Goal: Task Accomplishment & Management: Complete application form

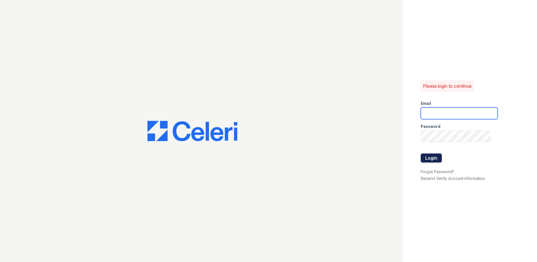
type input "klomax@trinity-pm.com"
click at [437, 161] on button "Login" at bounding box center [431, 157] width 21 height 9
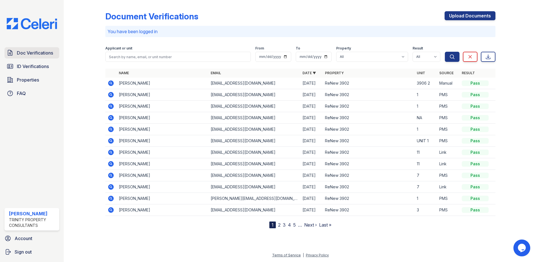
click at [35, 54] on span "Doc Verifications" at bounding box center [35, 52] width 36 height 7
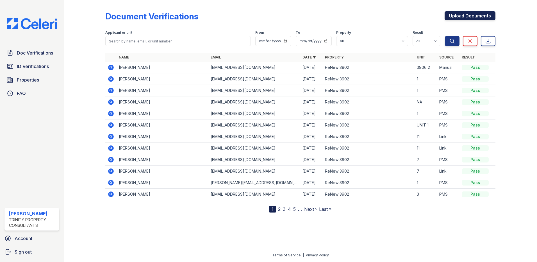
click at [460, 13] on link "Upload Documents" at bounding box center [469, 15] width 51 height 9
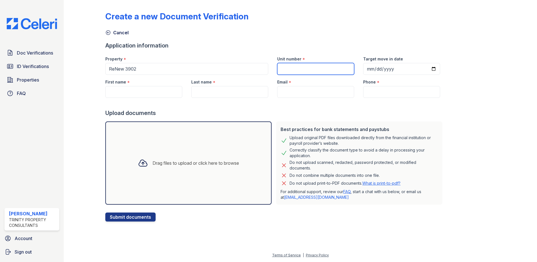
click at [298, 66] on input "Unit number" at bounding box center [315, 69] width 77 height 12
type input "3910 10"
click at [425, 67] on input "Target move in date" at bounding box center [401, 69] width 77 height 12
type input "2025-11-06"
click at [131, 93] on input "First name" at bounding box center [143, 92] width 77 height 12
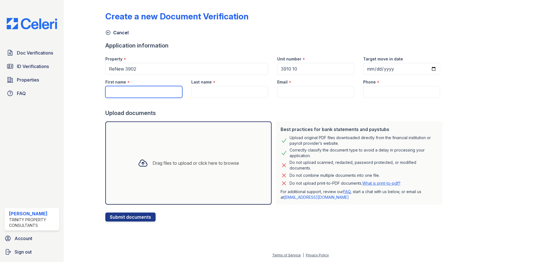
click at [126, 93] on input "First name" at bounding box center [143, 92] width 77 height 12
paste input "[PERSON_NAME]"
type input "[PERSON_NAME]"
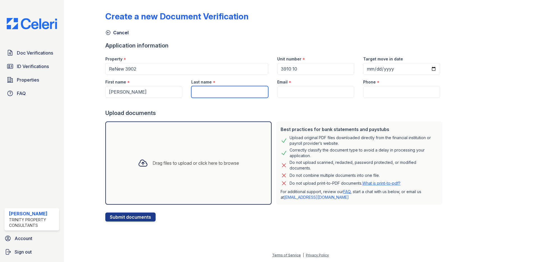
click at [207, 92] on input "Last name" at bounding box center [229, 92] width 77 height 12
paste input "[PERSON_NAME]"
type input "[PERSON_NAME]"
click at [291, 86] on div "Email *" at bounding box center [315, 80] width 77 height 11
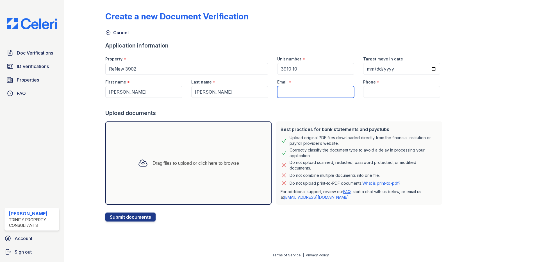
click at [291, 88] on input "Email" at bounding box center [315, 92] width 77 height 12
click at [281, 92] on input "Email" at bounding box center [315, 92] width 77 height 12
paste input "rosecaudillo99@gm"
type input "[EMAIL_ADDRESS][DOMAIN_NAME]"
click at [423, 109] on div at bounding box center [274, 103] width 339 height 11
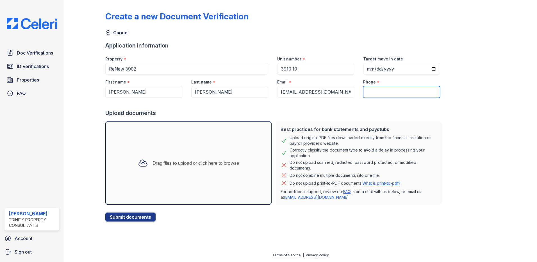
click at [378, 89] on input "Phone" at bounding box center [401, 92] width 77 height 12
click at [363, 92] on input "Phone" at bounding box center [401, 92] width 77 height 12
paste input "669-285-9292"
type input "669-285-9292"
click at [203, 156] on div "Drag files to upload or click here to browse" at bounding box center [188, 162] width 110 height 19
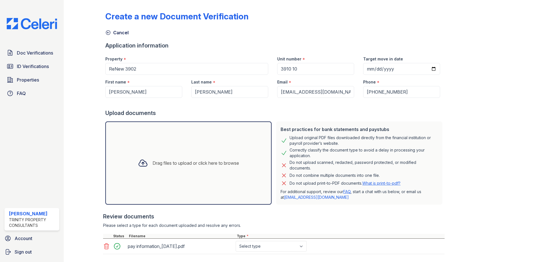
click at [177, 151] on div "Drag files to upload or click here to browse" at bounding box center [188, 162] width 166 height 83
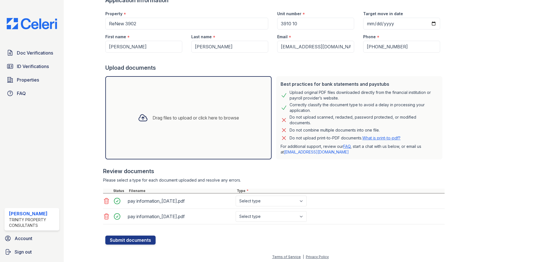
scroll to position [47, 0]
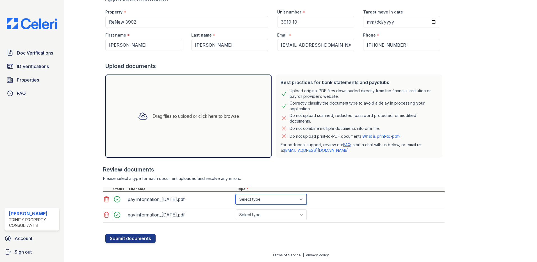
click at [263, 201] on select "Select type Paystub Bank Statement Offer Letter Tax Documents Benefit Award Let…" at bounding box center [271, 199] width 71 height 11
select select "paystub"
click at [236, 194] on select "Select type Paystub Bank Statement Offer Letter Tax Documents Benefit Award Let…" at bounding box center [271, 199] width 71 height 11
click at [256, 214] on select "Select type Paystub Bank Statement Offer Letter Tax Documents Benefit Award Let…" at bounding box center [271, 214] width 71 height 11
select select "paystub"
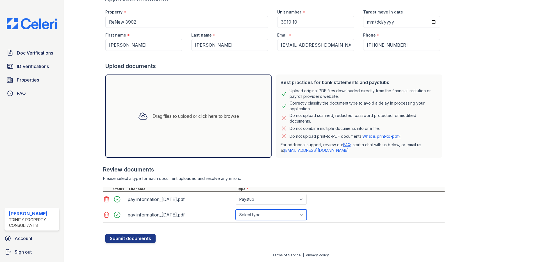
click at [236, 209] on select "Select type Paystub Bank Statement Offer Letter Tax Documents Benefit Award Let…" at bounding box center [271, 214] width 71 height 11
click at [117, 241] on button "Submit documents" at bounding box center [130, 238] width 50 height 9
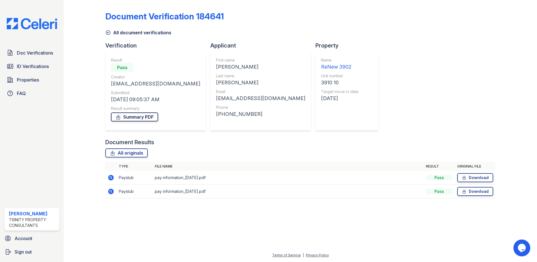
click at [133, 117] on link "Summary PDF" at bounding box center [134, 116] width 47 height 9
